Goal: Transaction & Acquisition: Subscribe to service/newsletter

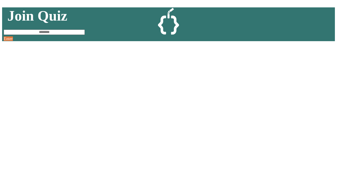
click at [191, 174] on link "Sign up here." at bounding box center [191, 174] width 31 height 6
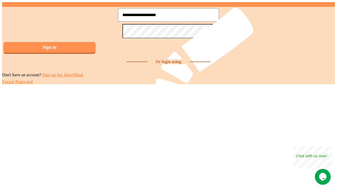
type input "**********"
